Goal: Task Accomplishment & Management: Manage account settings

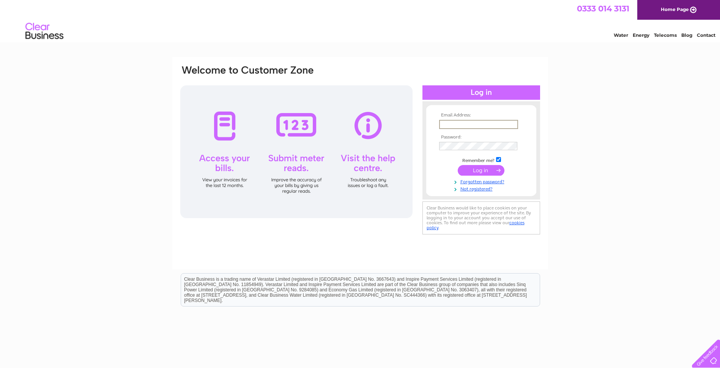
click at [476, 124] on input "text" at bounding box center [478, 124] width 79 height 9
type input "info@gerec.co.uk"
click at [483, 172] on input "submit" at bounding box center [481, 169] width 47 height 11
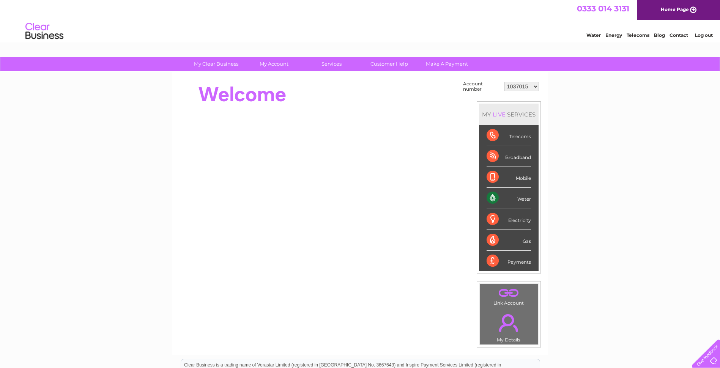
click at [491, 135] on div "Telecoms" at bounding box center [509, 135] width 44 height 21
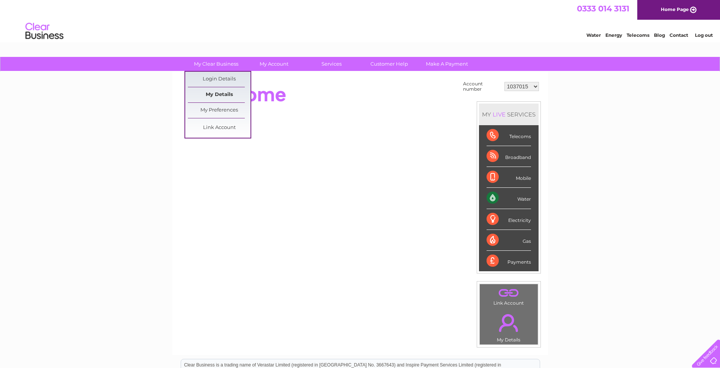
click at [227, 93] on link "My Details" at bounding box center [219, 94] width 63 height 15
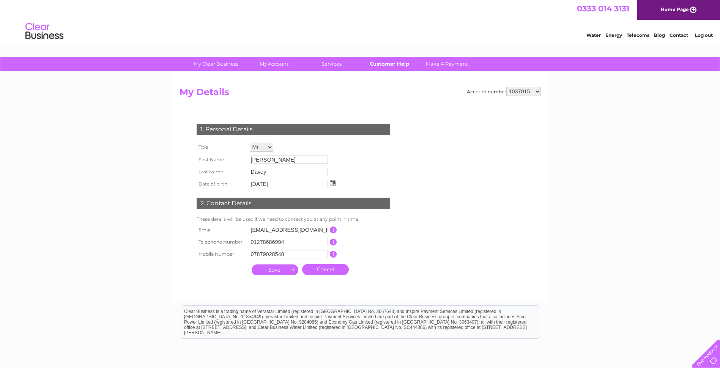
click at [388, 65] on link "Customer Help" at bounding box center [389, 64] width 63 height 14
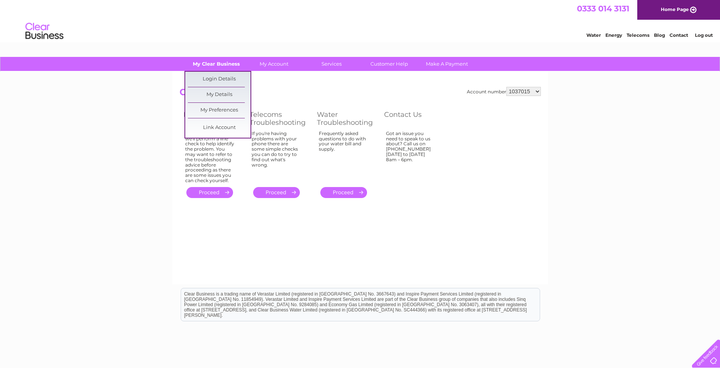
click at [214, 62] on link "My Clear Business" at bounding box center [216, 64] width 63 height 14
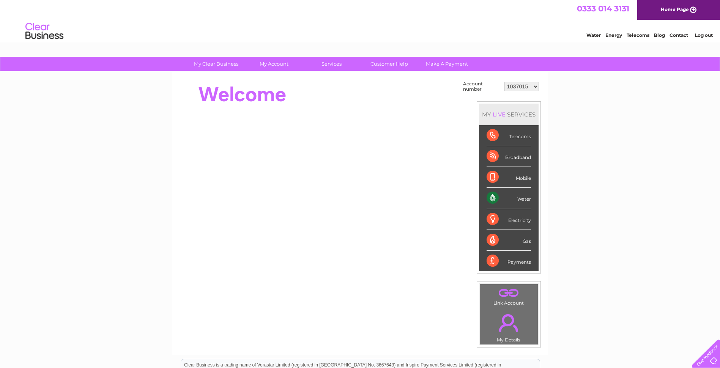
click at [536, 85] on select "1037015 30302356" at bounding box center [522, 86] width 35 height 9
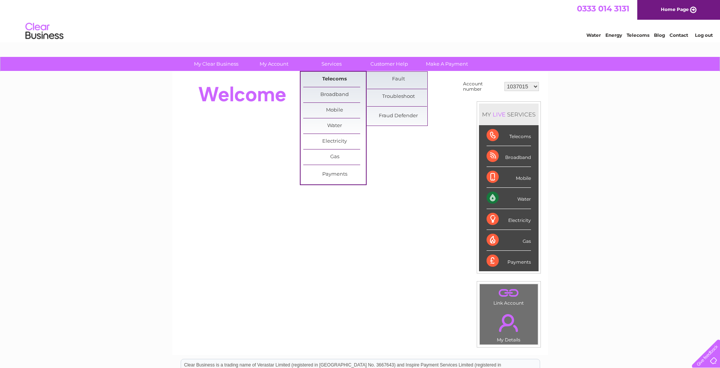
click at [337, 76] on link "Telecoms" at bounding box center [334, 79] width 63 height 15
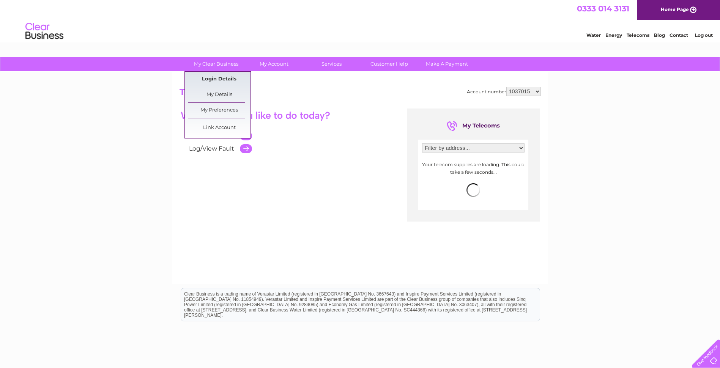
click at [222, 77] on link "Login Details" at bounding box center [219, 79] width 63 height 15
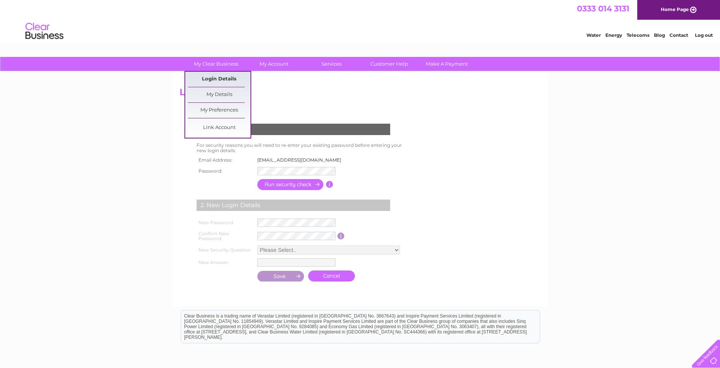
click at [222, 79] on link "Login Details" at bounding box center [219, 79] width 63 height 15
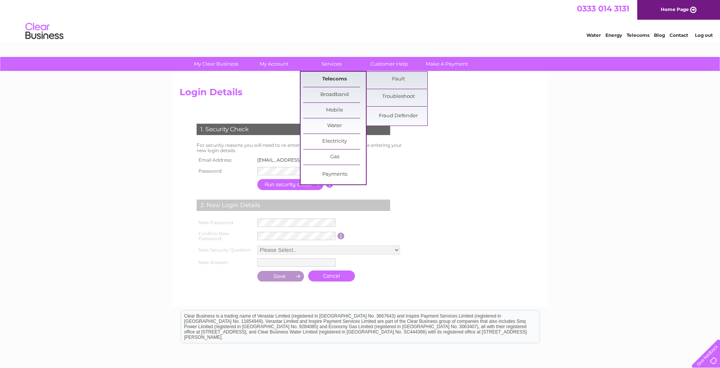
click at [332, 77] on link "Telecoms" at bounding box center [334, 79] width 63 height 15
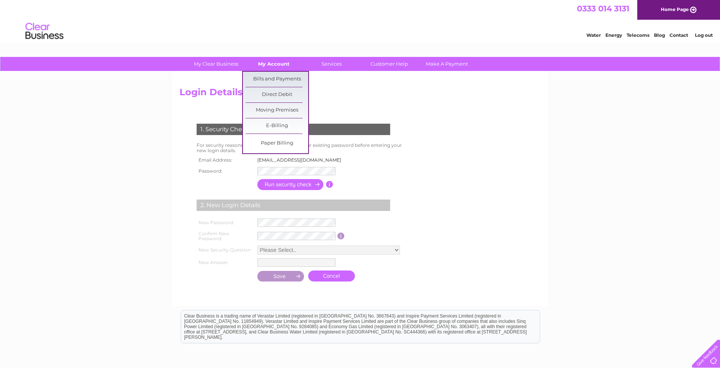
click at [278, 65] on link "My Account" at bounding box center [274, 64] width 63 height 14
